Goal: Task Accomplishment & Management: Use online tool/utility

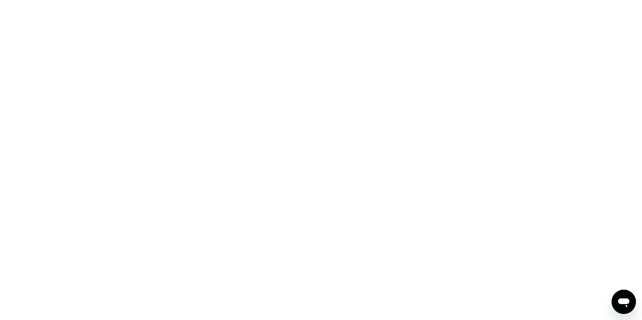
click at [436, 33] on div at bounding box center [321, 160] width 642 height 320
click at [621, 300] on icon "Open messaging window" at bounding box center [623, 303] width 11 height 9
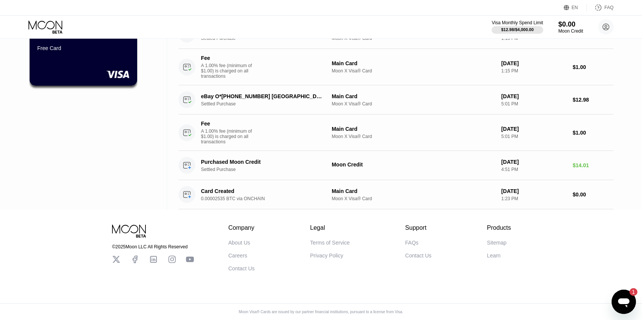
click at [622, 299] on icon "Open messaging window, 1 unread message" at bounding box center [623, 303] width 11 height 9
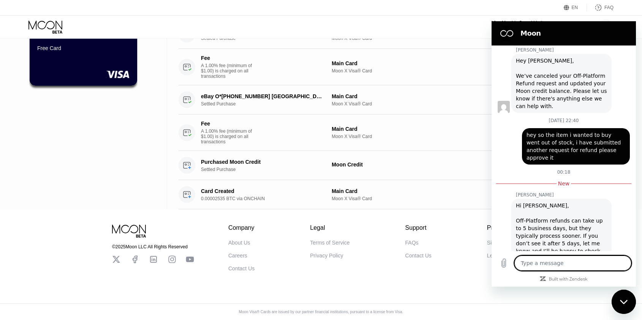
scroll to position [351, 0]
click at [625, 298] on div "Close messaging window" at bounding box center [623, 302] width 23 height 23
type textarea "x"
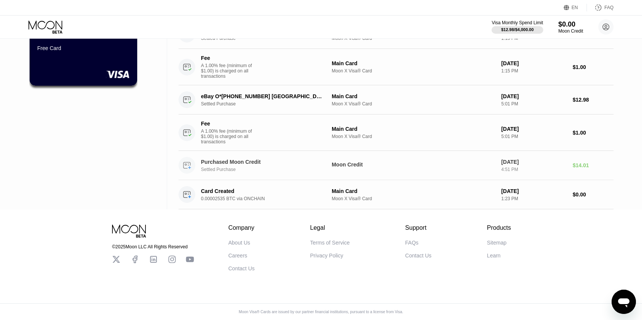
scroll to position [0, 0]
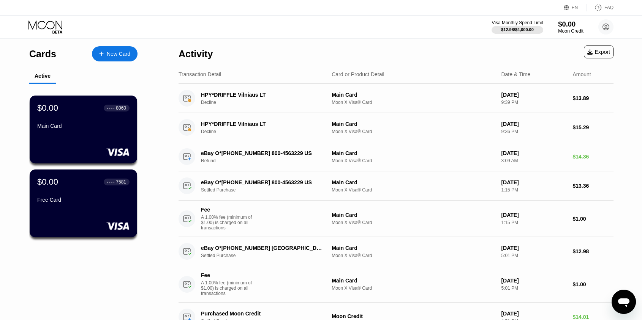
click at [565, 21] on div "$0.00" at bounding box center [570, 24] width 25 height 8
